Goal: Find contact information: Find contact information

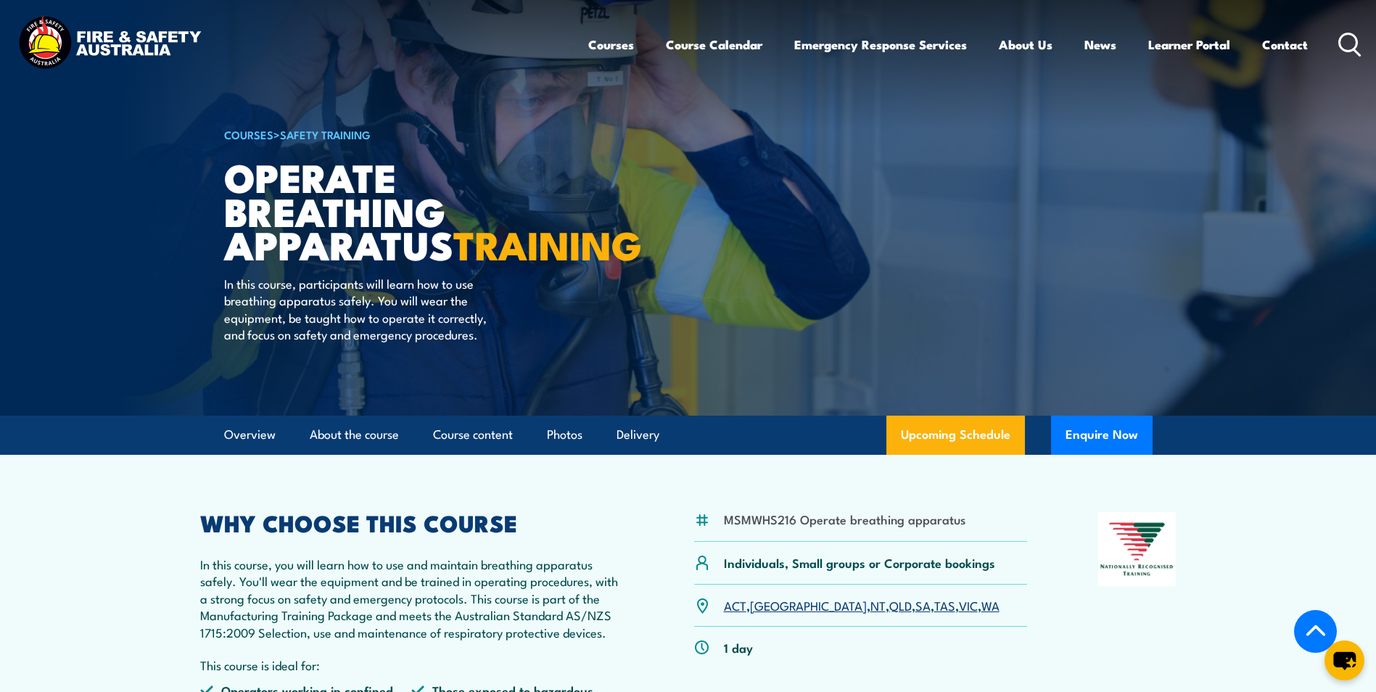
scroll to position [2607, 0]
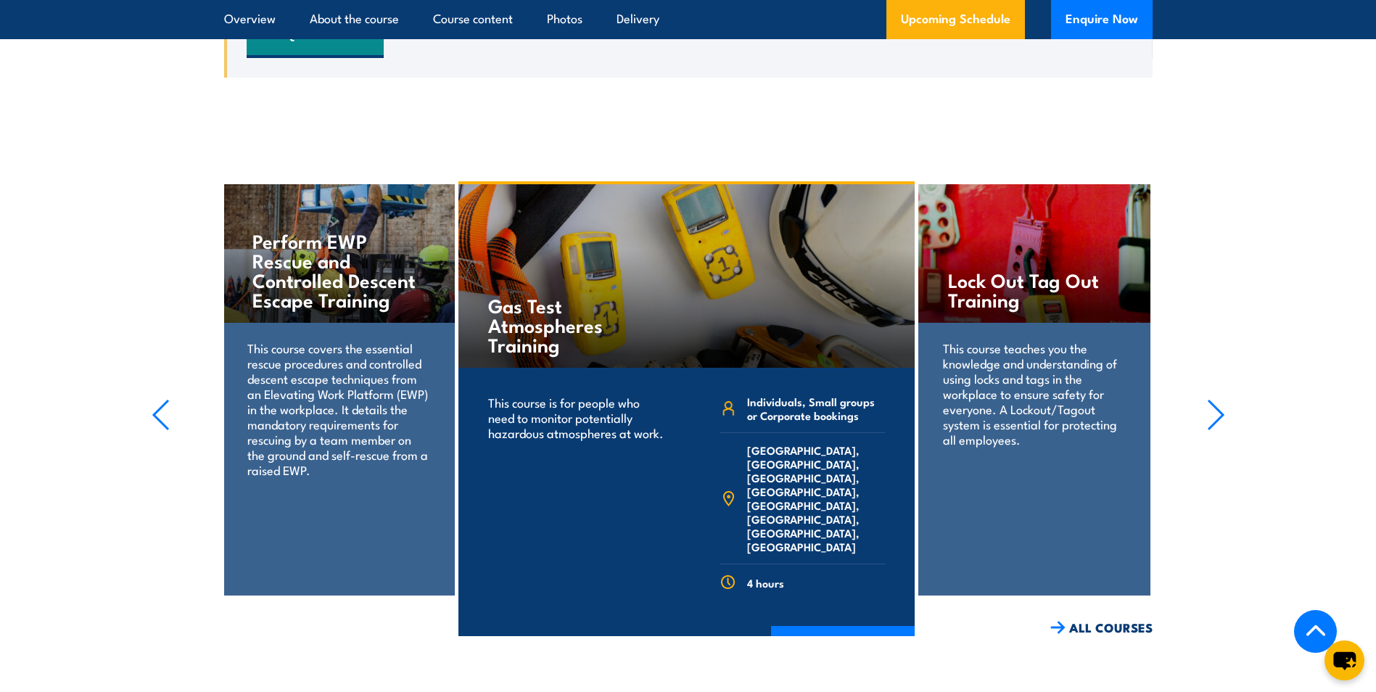
click at [150, 413] on section "Lock Out Tag Out Training This course teaches you the knowledge and understandi…" at bounding box center [688, 408] width 1376 height 455
click at [158, 413] on icon "button" at bounding box center [161, 414] width 15 height 29
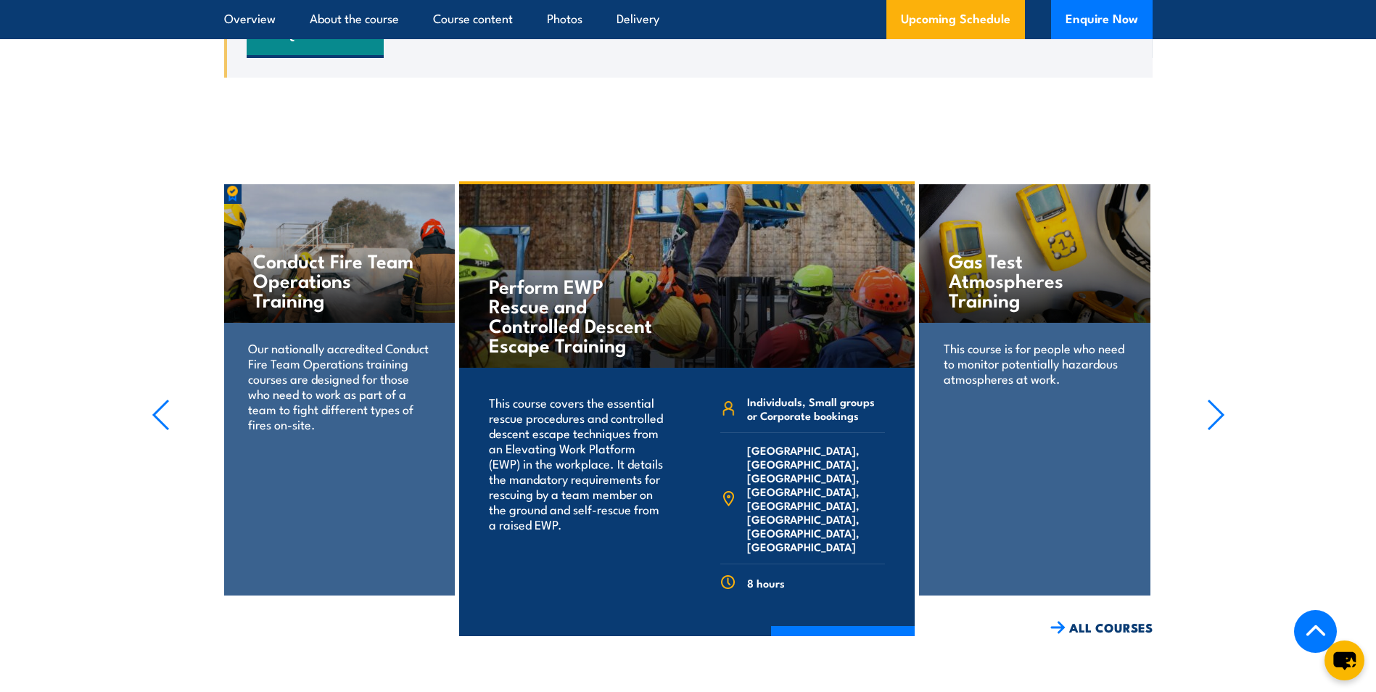
click at [158, 413] on icon "button" at bounding box center [161, 414] width 15 height 29
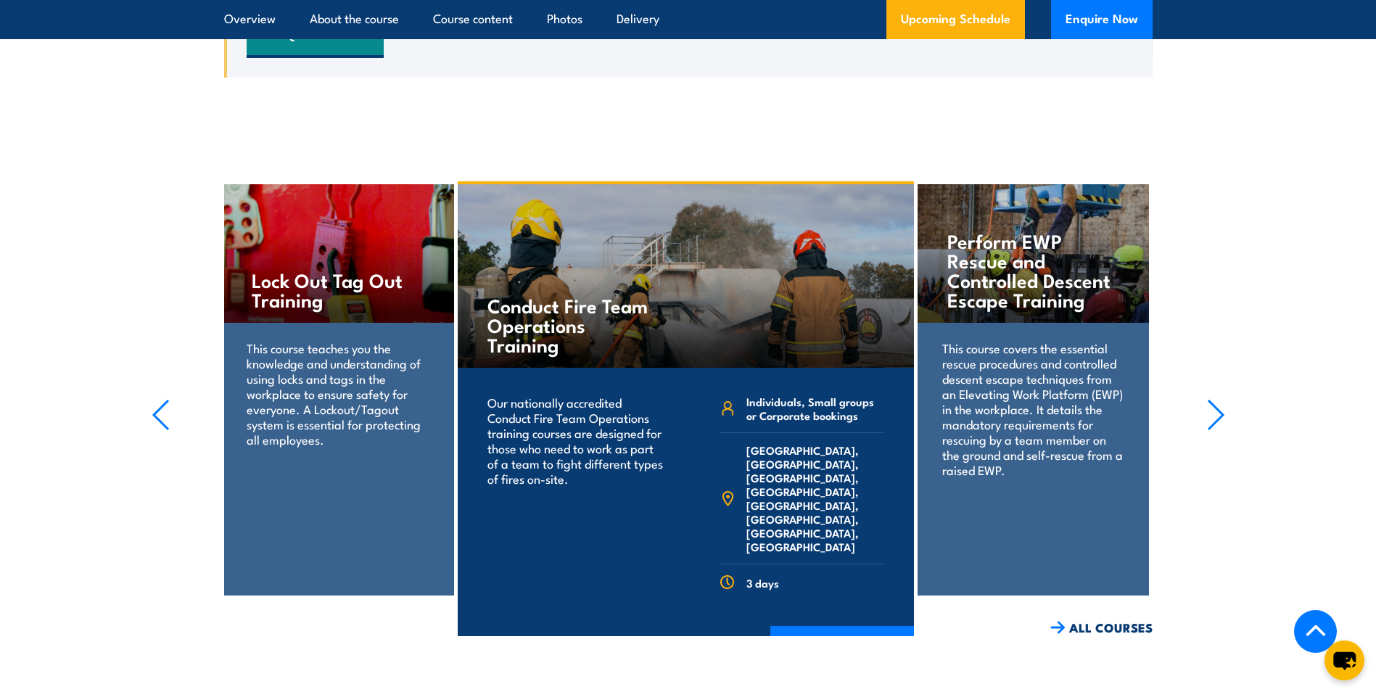
click at [1217, 414] on icon "button" at bounding box center [1216, 414] width 15 height 29
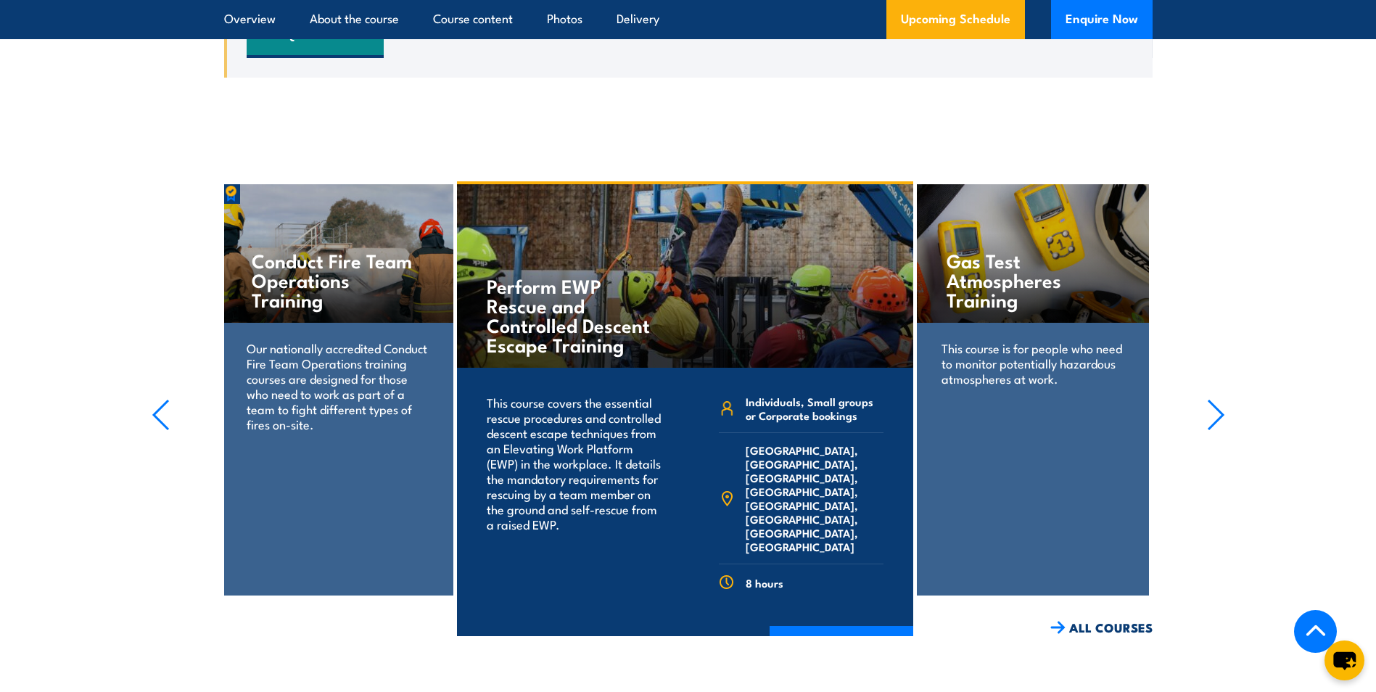
click at [1218, 411] on icon "button" at bounding box center [1216, 415] width 18 height 32
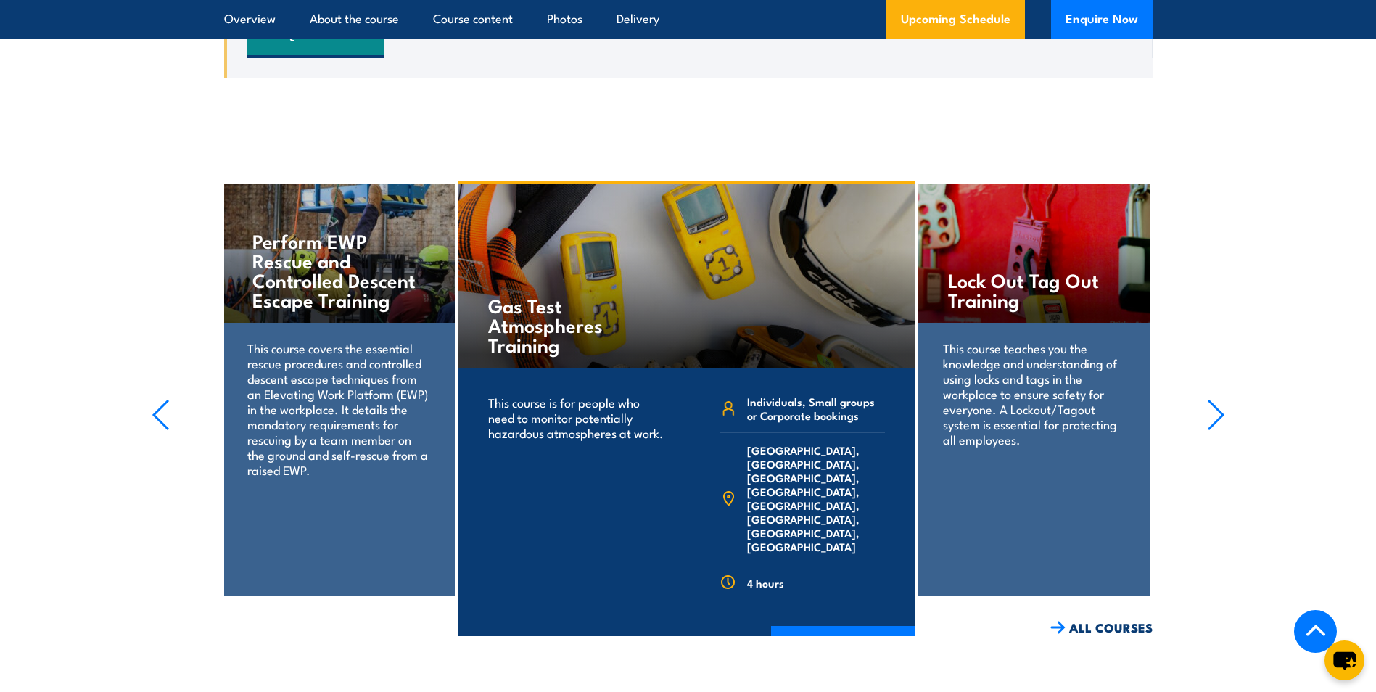
click at [1218, 411] on icon "button" at bounding box center [1216, 415] width 18 height 32
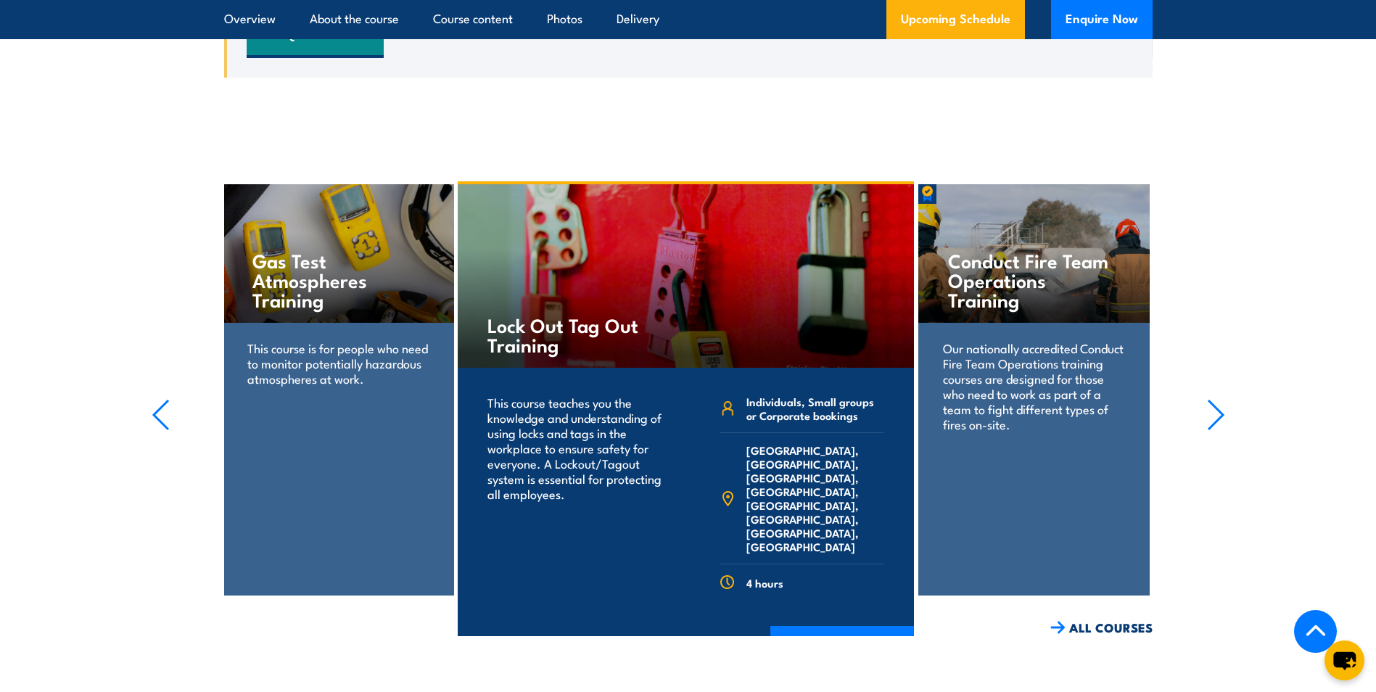
click at [1218, 411] on icon "button" at bounding box center [1216, 415] width 18 height 32
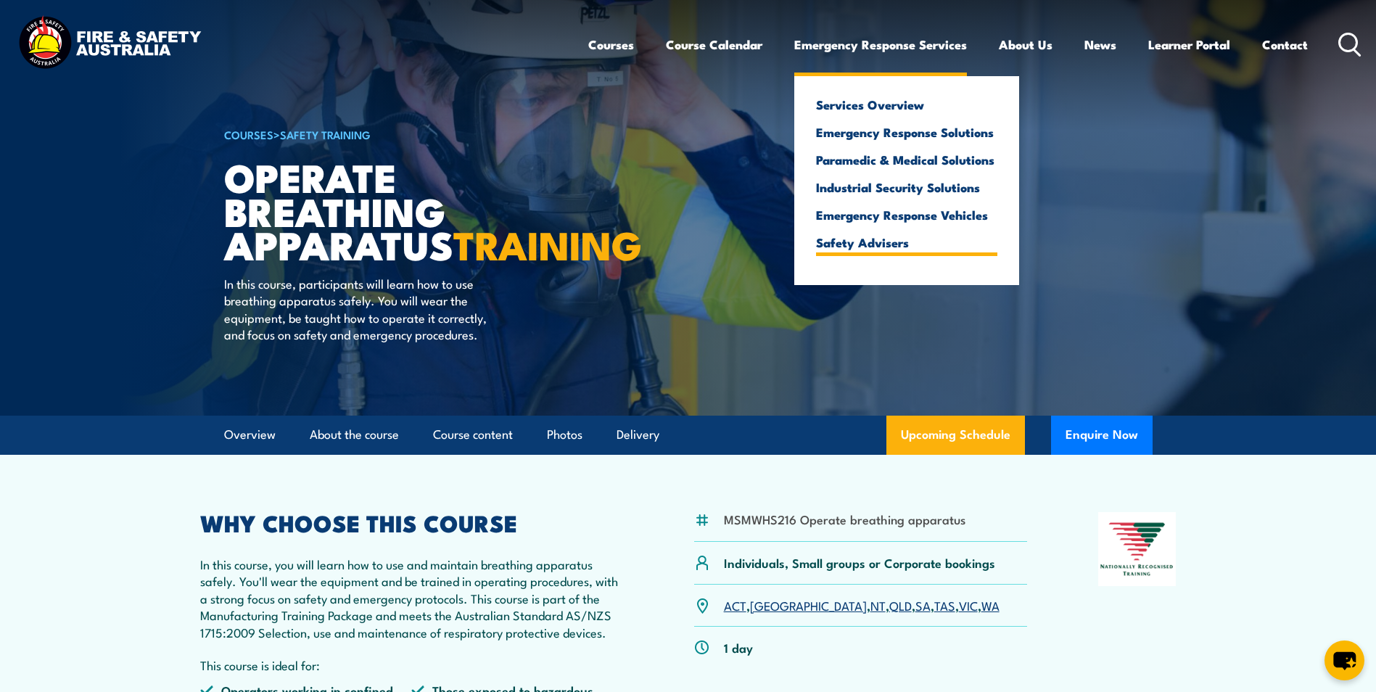
click at [868, 240] on link "Safety Advisers" at bounding box center [906, 242] width 181 height 13
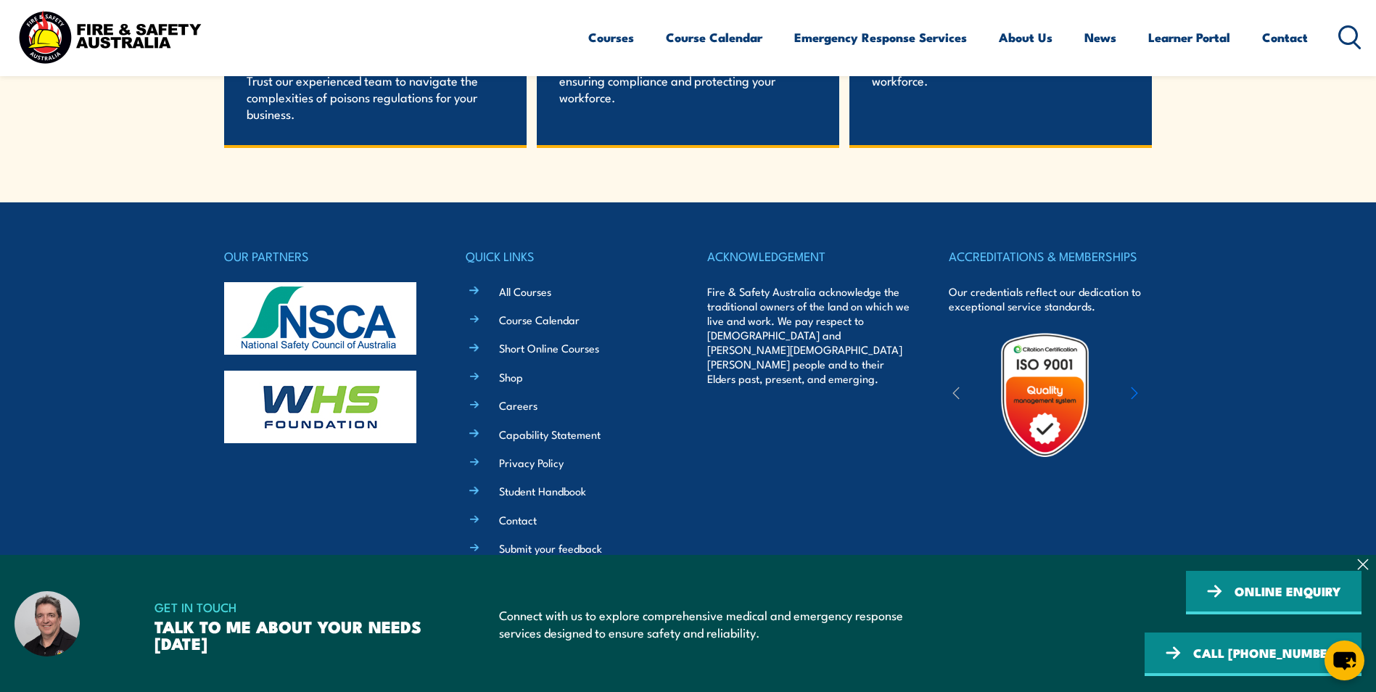
scroll to position [3112, 0]
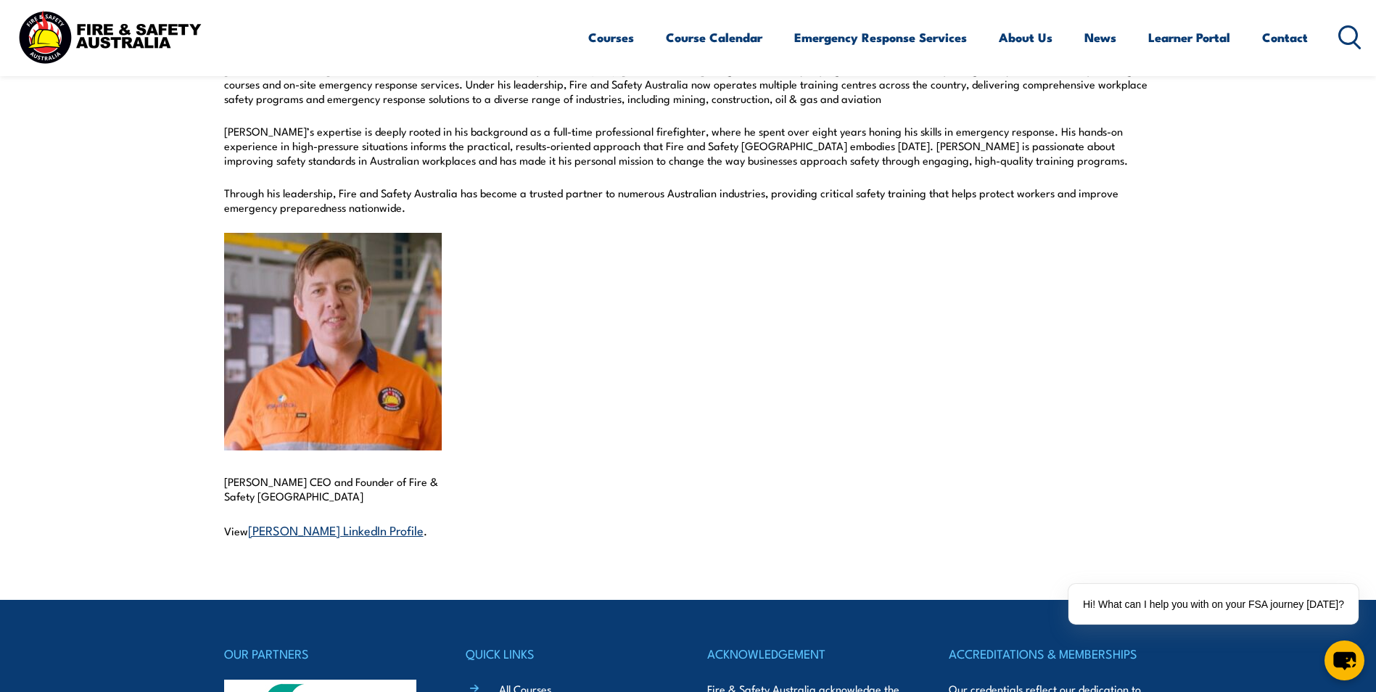
scroll to position [653, 0]
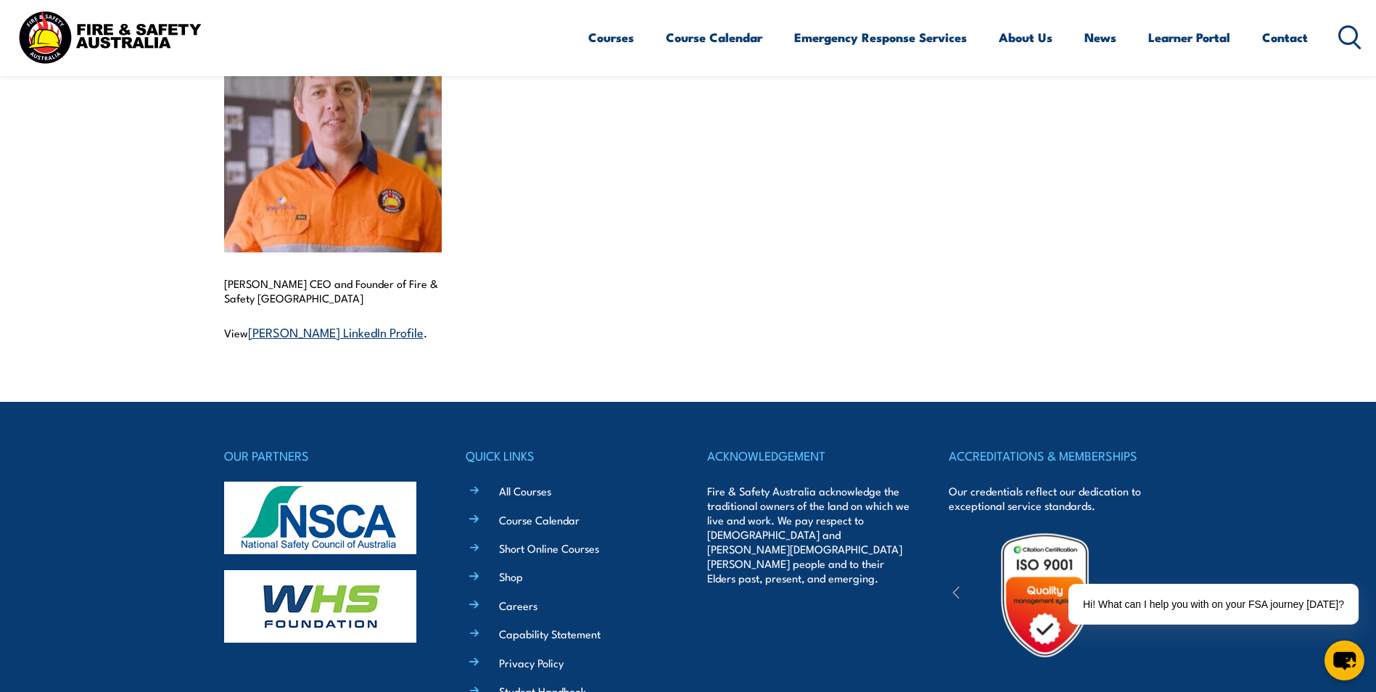
click at [371, 332] on link "Steve McLeod’s LinkedIn Profile" at bounding box center [336, 331] width 176 height 17
